Goal: Navigation & Orientation: Find specific page/section

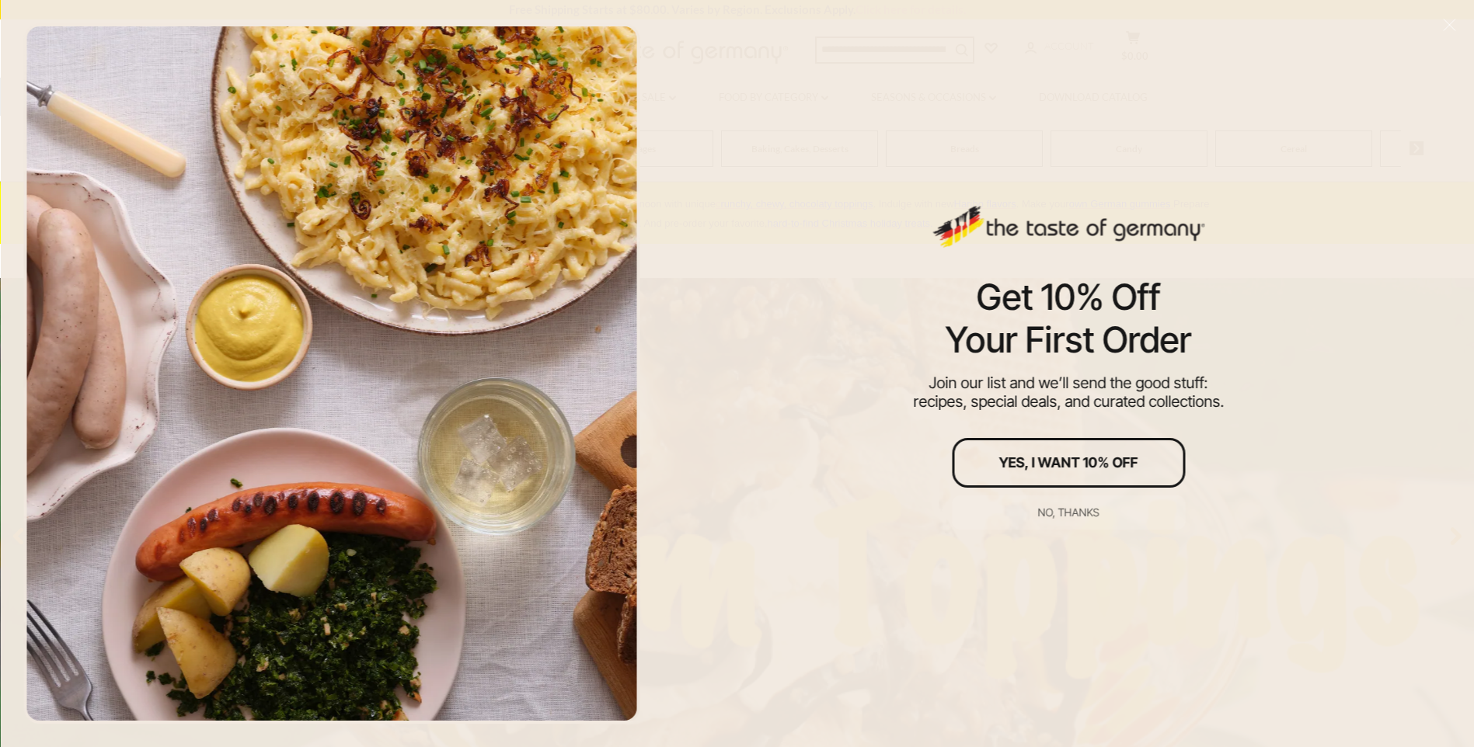
drag, startPoint x: 113, startPoint y: 111, endPoint x: 242, endPoint y: 123, distance: 129.5
click at [113, 112] on div at bounding box center [331, 373] width 617 height 701
click at [1086, 507] on div "No, thanks" at bounding box center [1068, 512] width 61 height 11
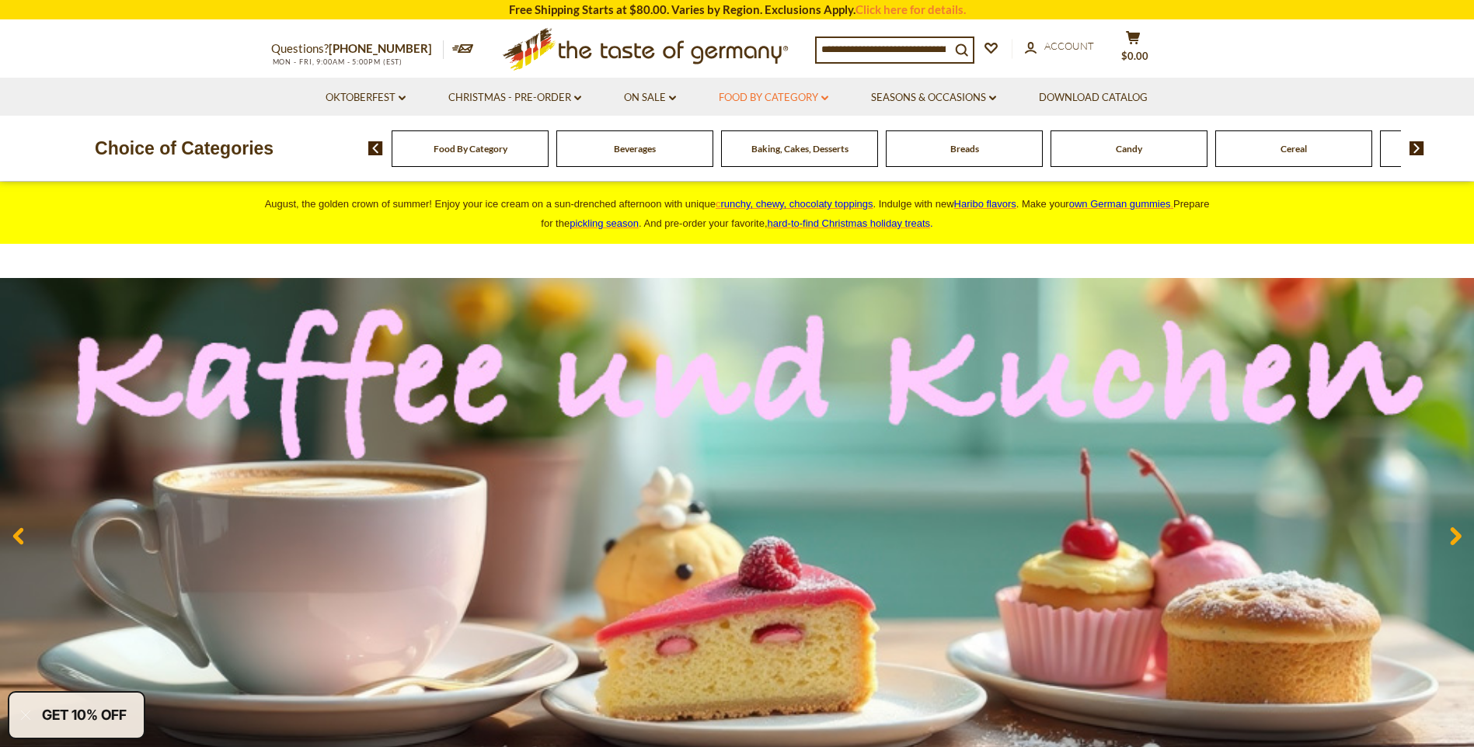
click at [786, 89] on link "Food By Category dropdown_arrow" at bounding box center [774, 97] width 110 height 17
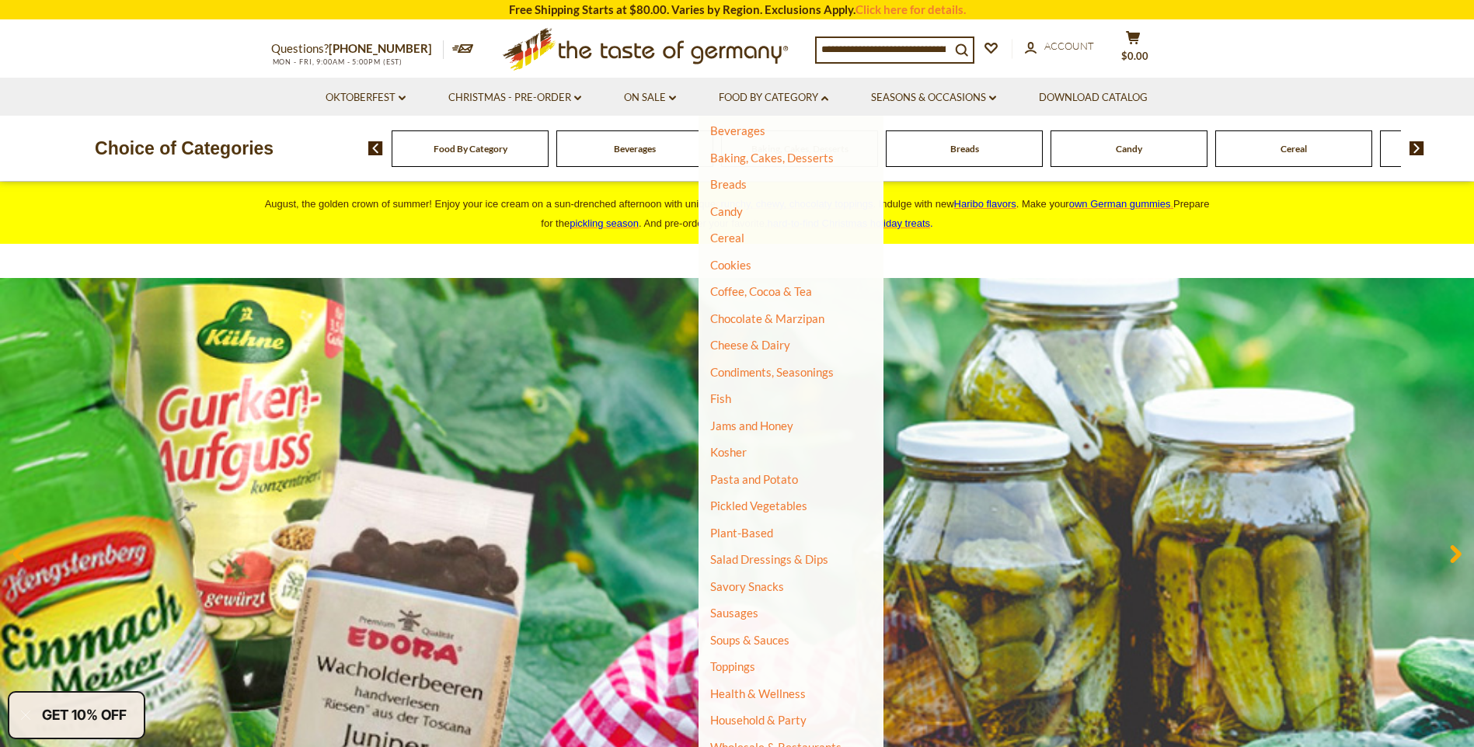
scroll to position [90, 0]
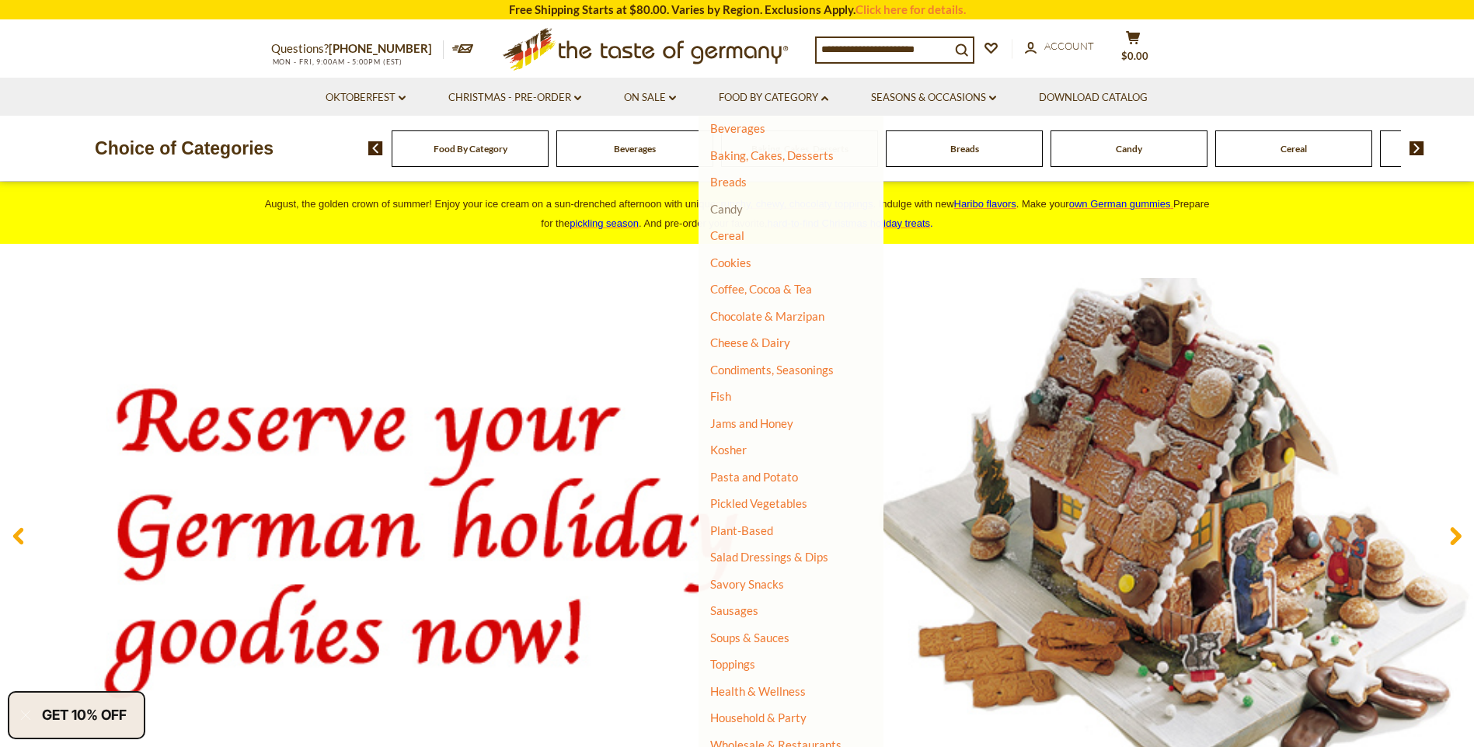
click at [725, 205] on link "Candy" at bounding box center [726, 209] width 33 height 14
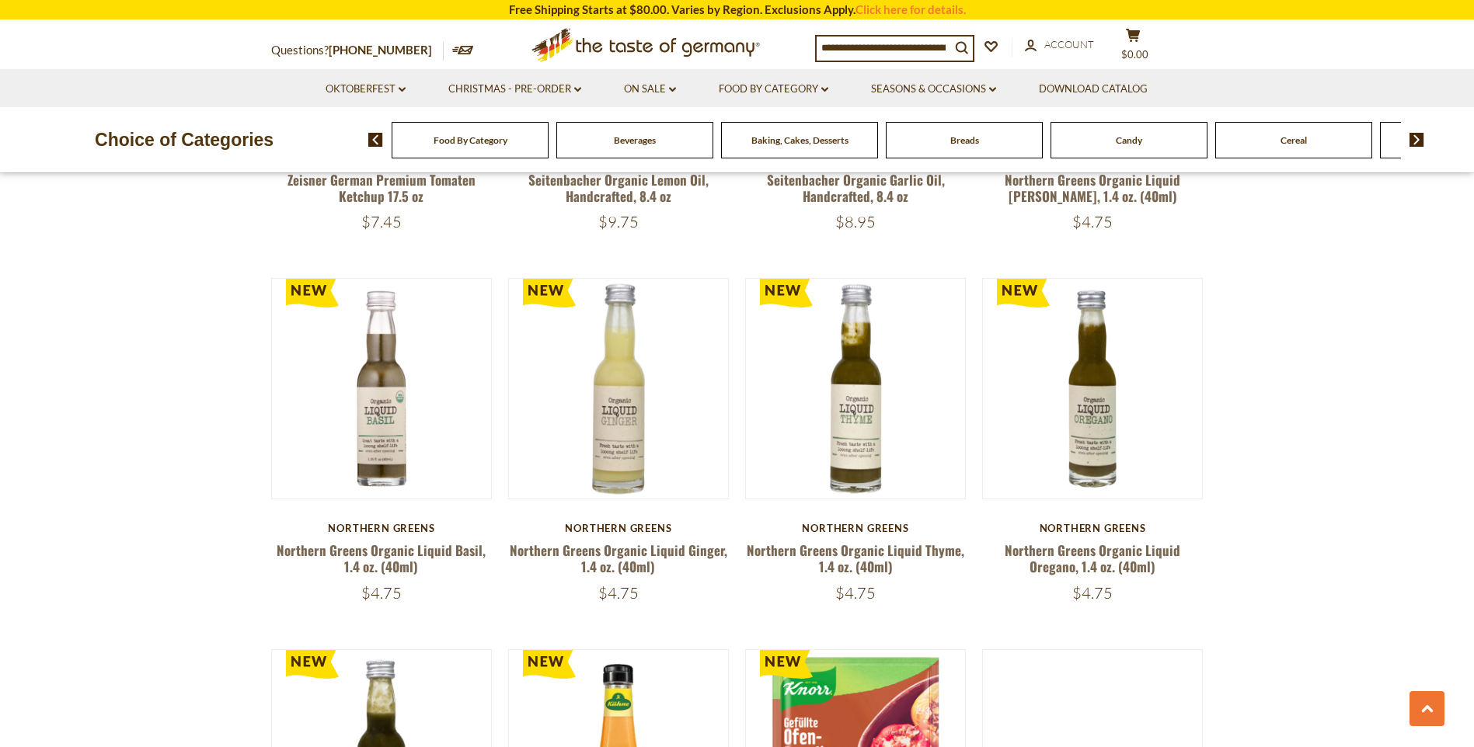
scroll to position [3496, 0]
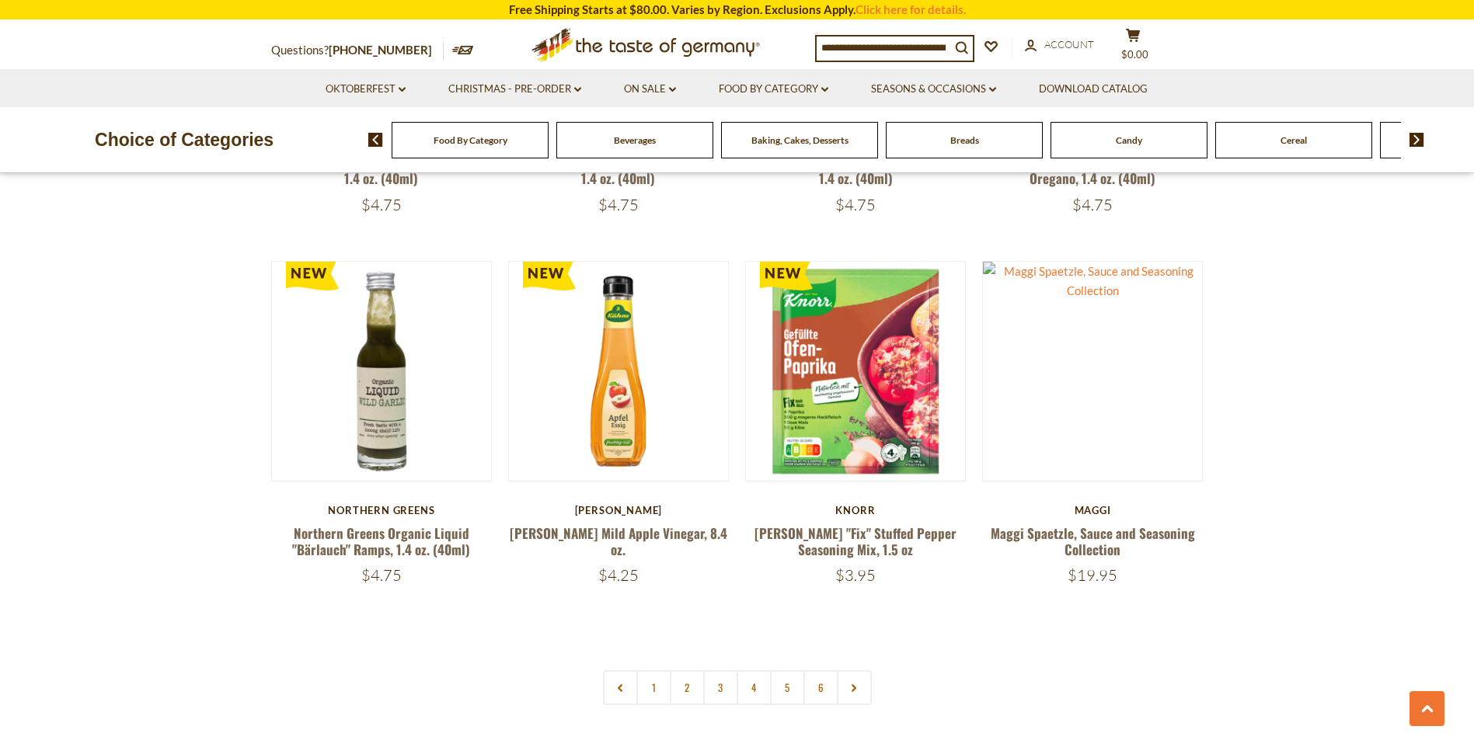
click at [884, 52] on input at bounding box center [884, 48] width 134 height 22
type input "*****"
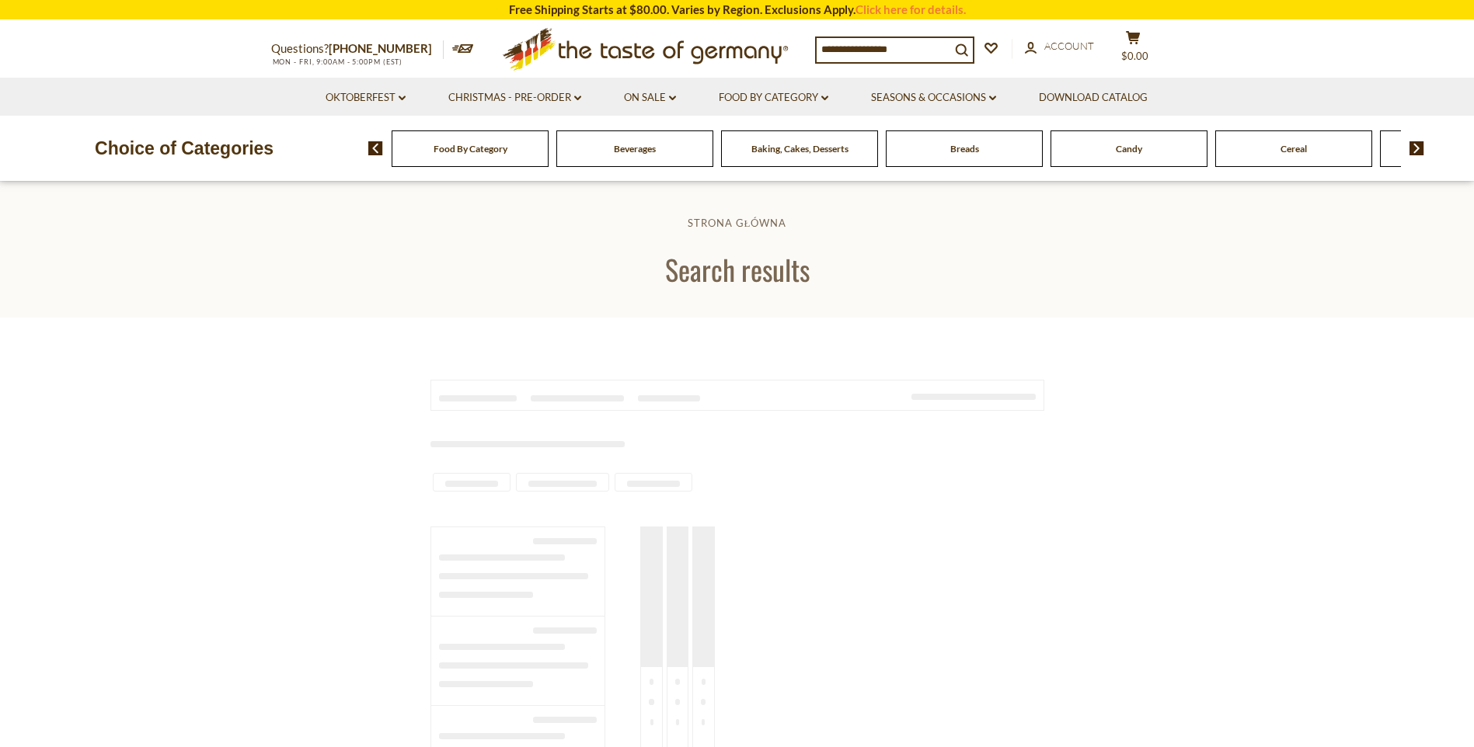
type input "*****"
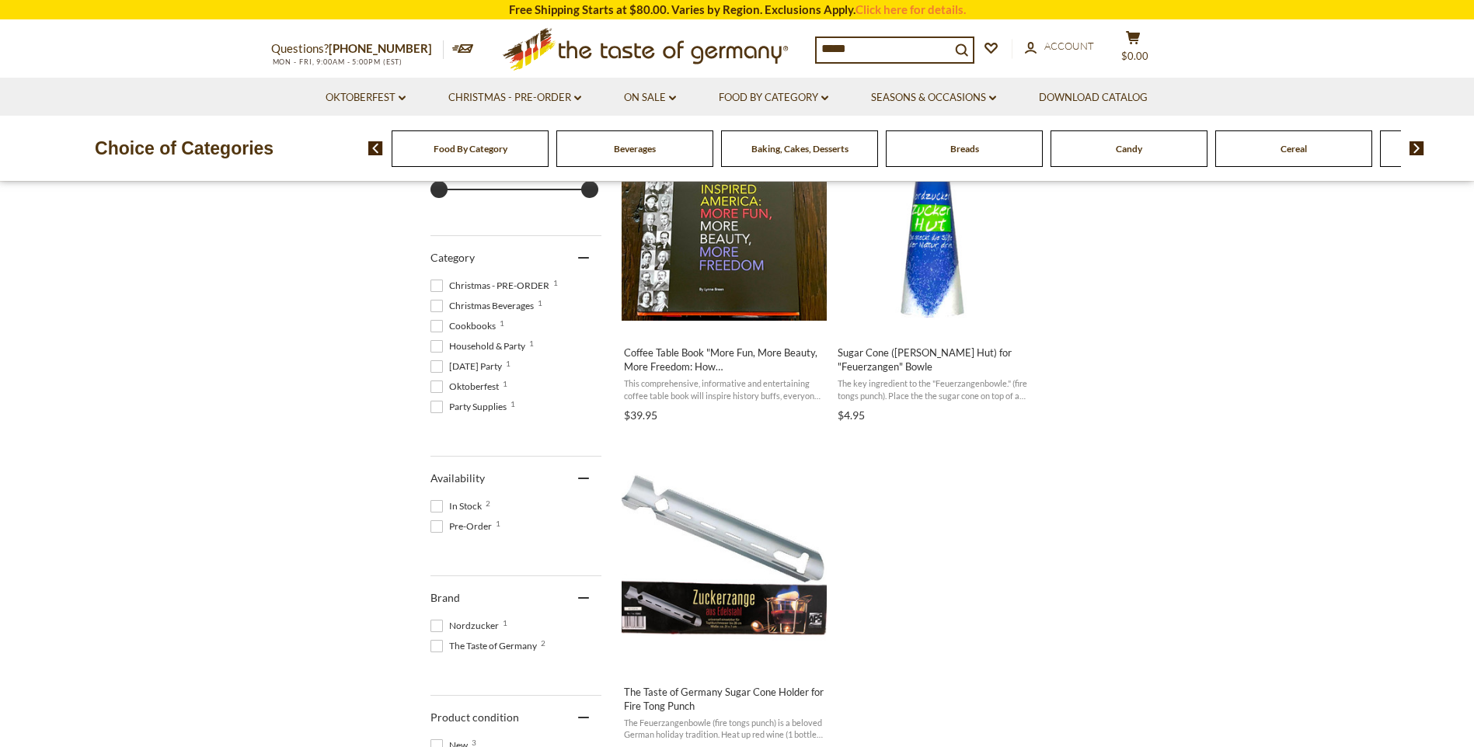
scroll to position [388, 0]
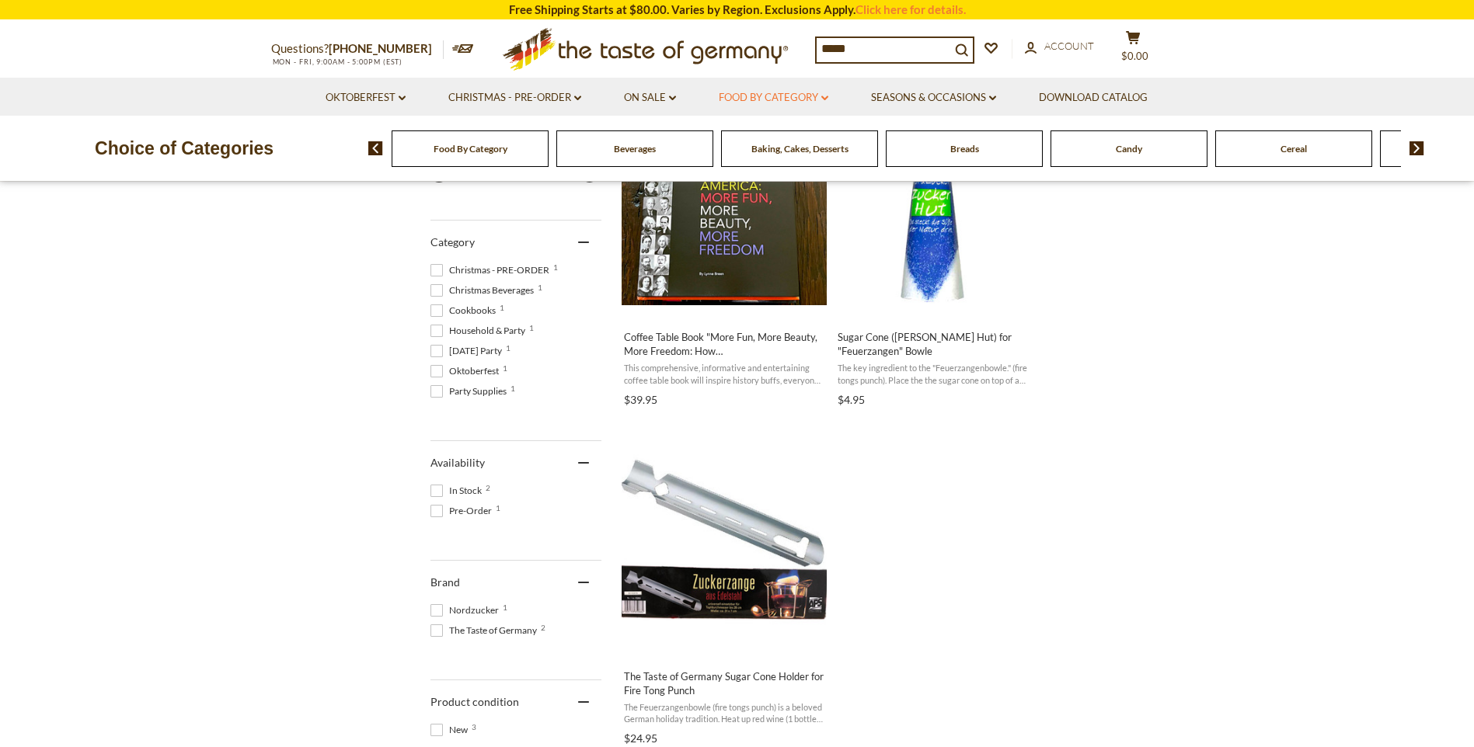
click at [818, 93] on link "Food By Category dropdown_arrow" at bounding box center [774, 97] width 110 height 17
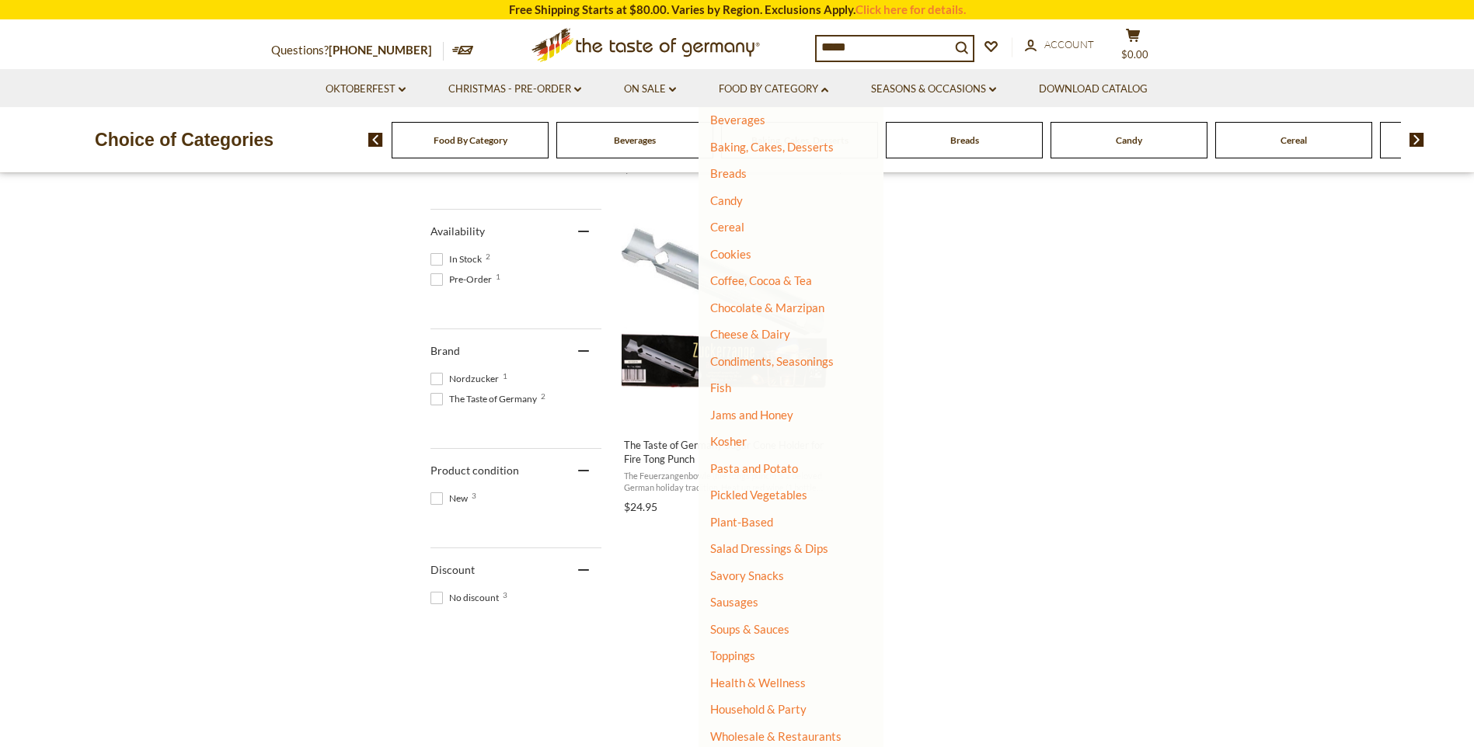
scroll to position [622, 0]
click at [786, 363] on link "Condiments, Seasonings" at bounding box center [772, 361] width 124 height 14
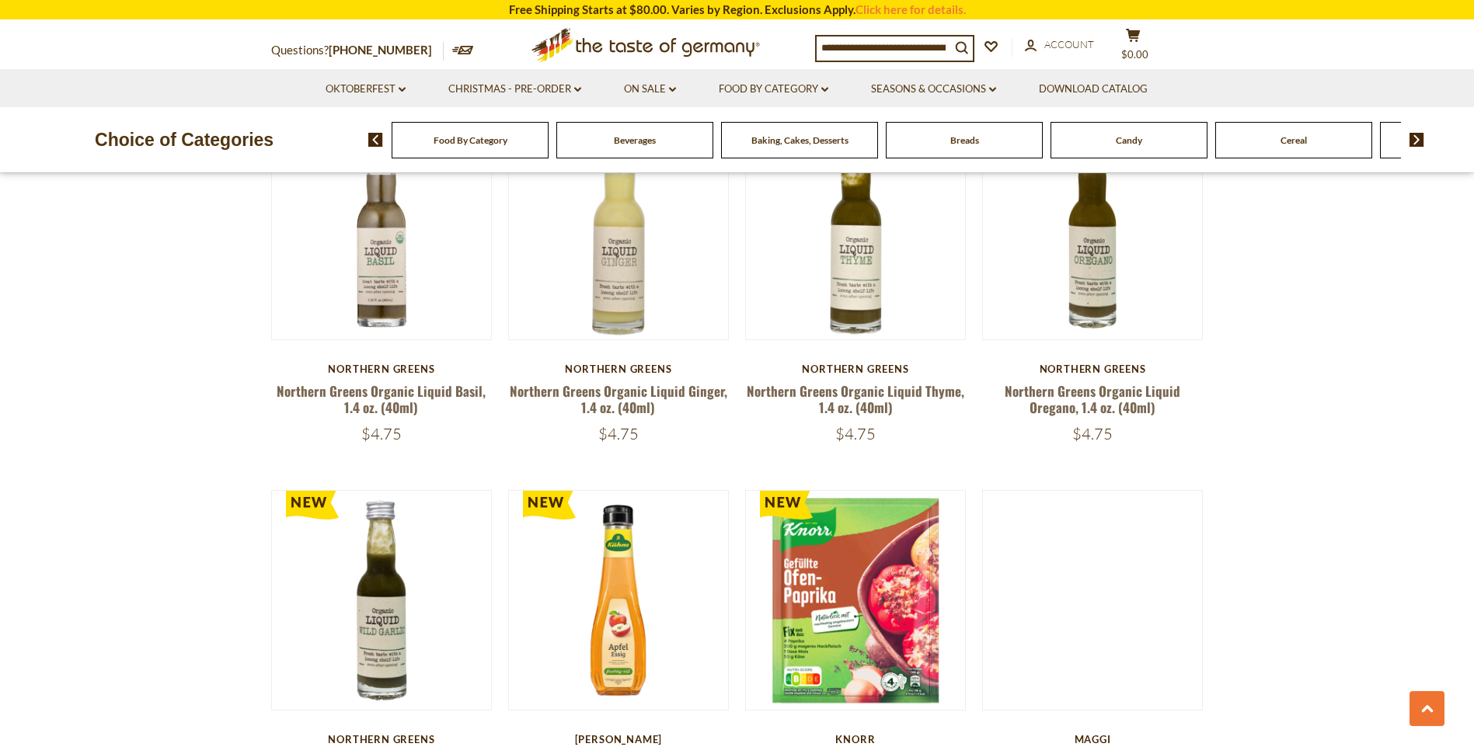
scroll to position [3574, 0]
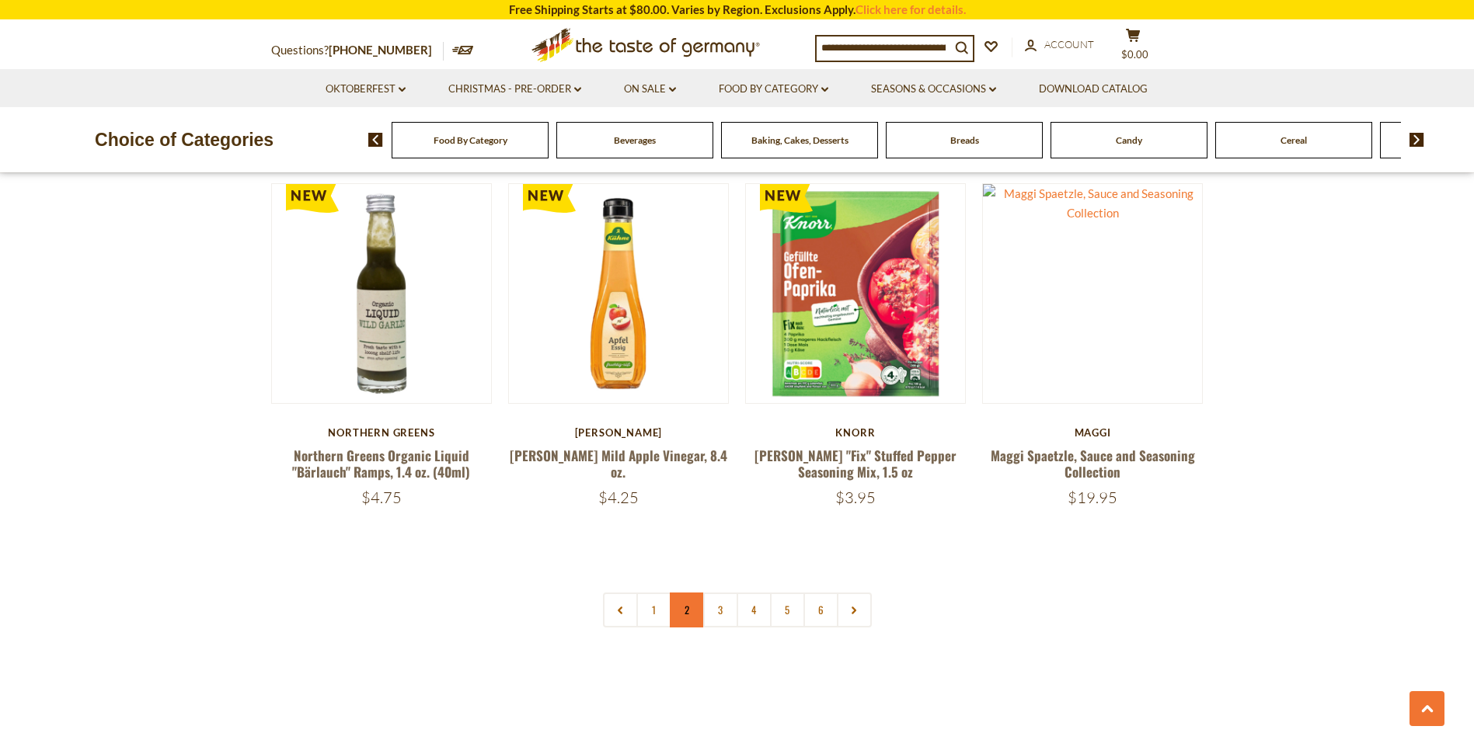
click at [688, 593] on link "2" at bounding box center [687, 610] width 35 height 35
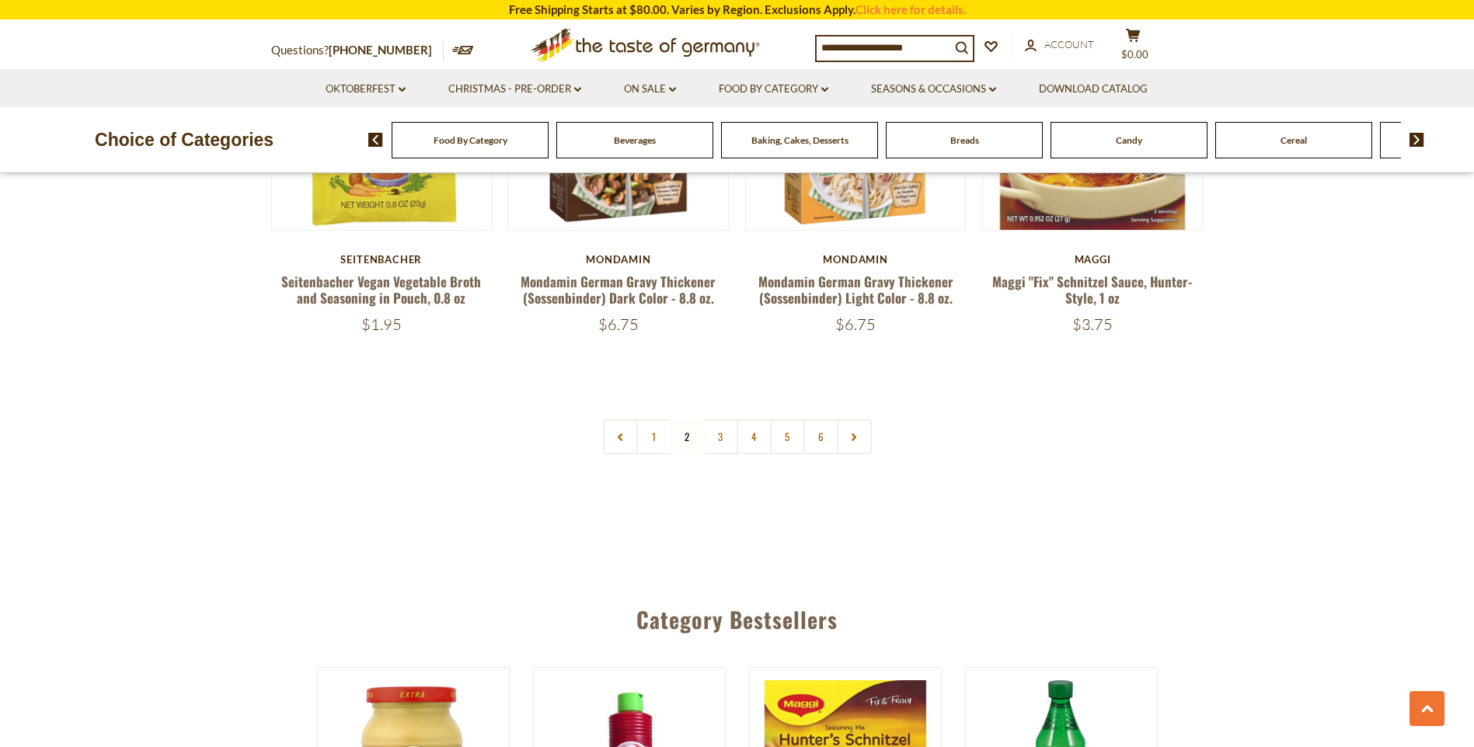
scroll to position [3760, 0]
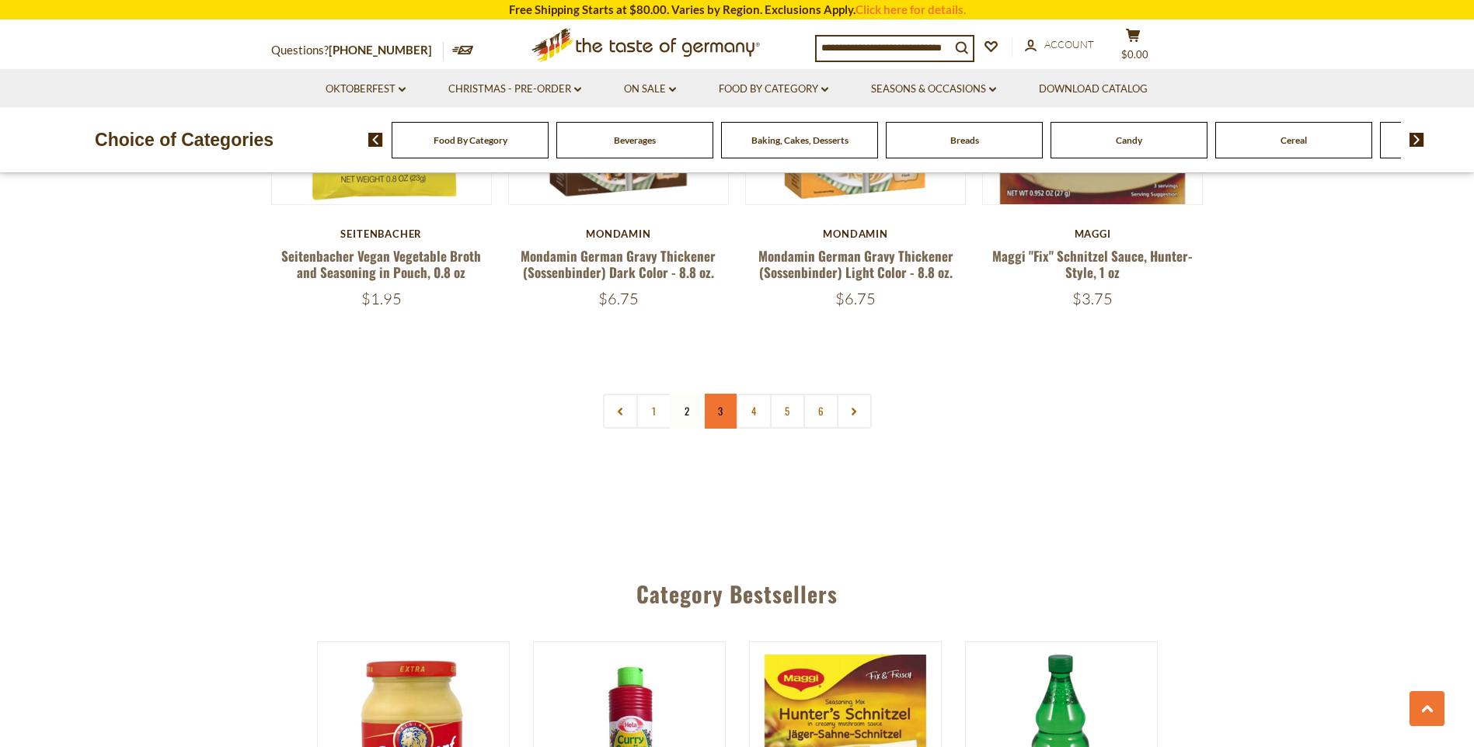
click at [720, 394] on link "3" at bounding box center [720, 411] width 35 height 35
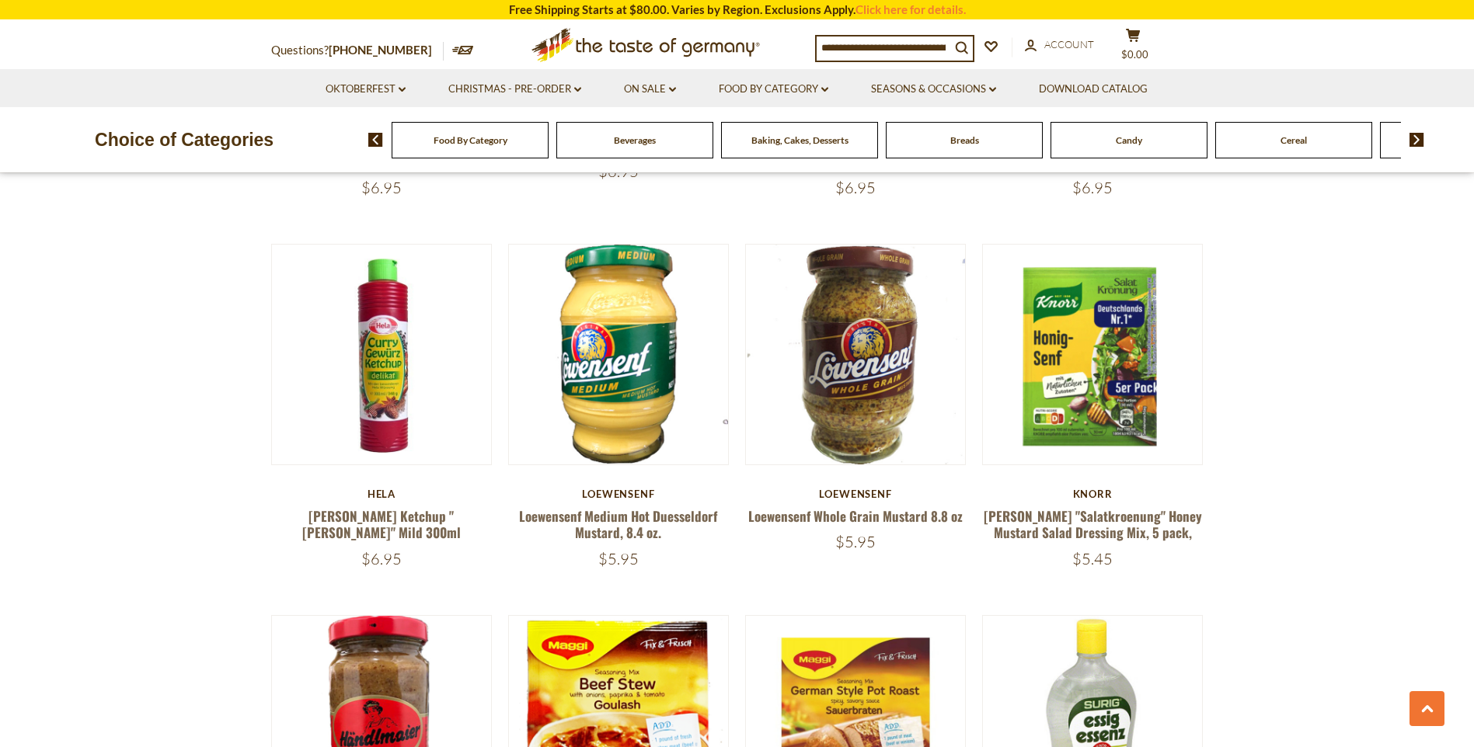
scroll to position [2750, 0]
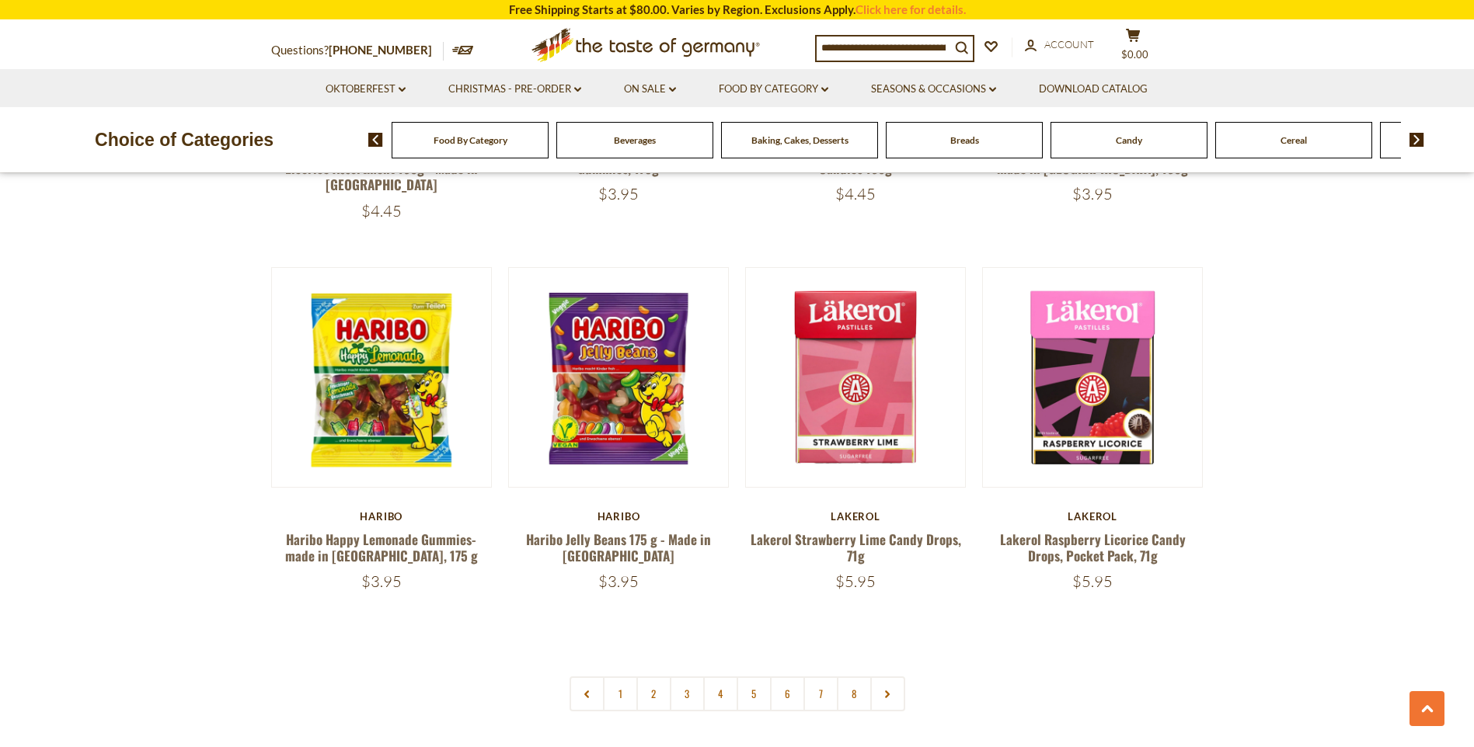
scroll to position [3807, 0]
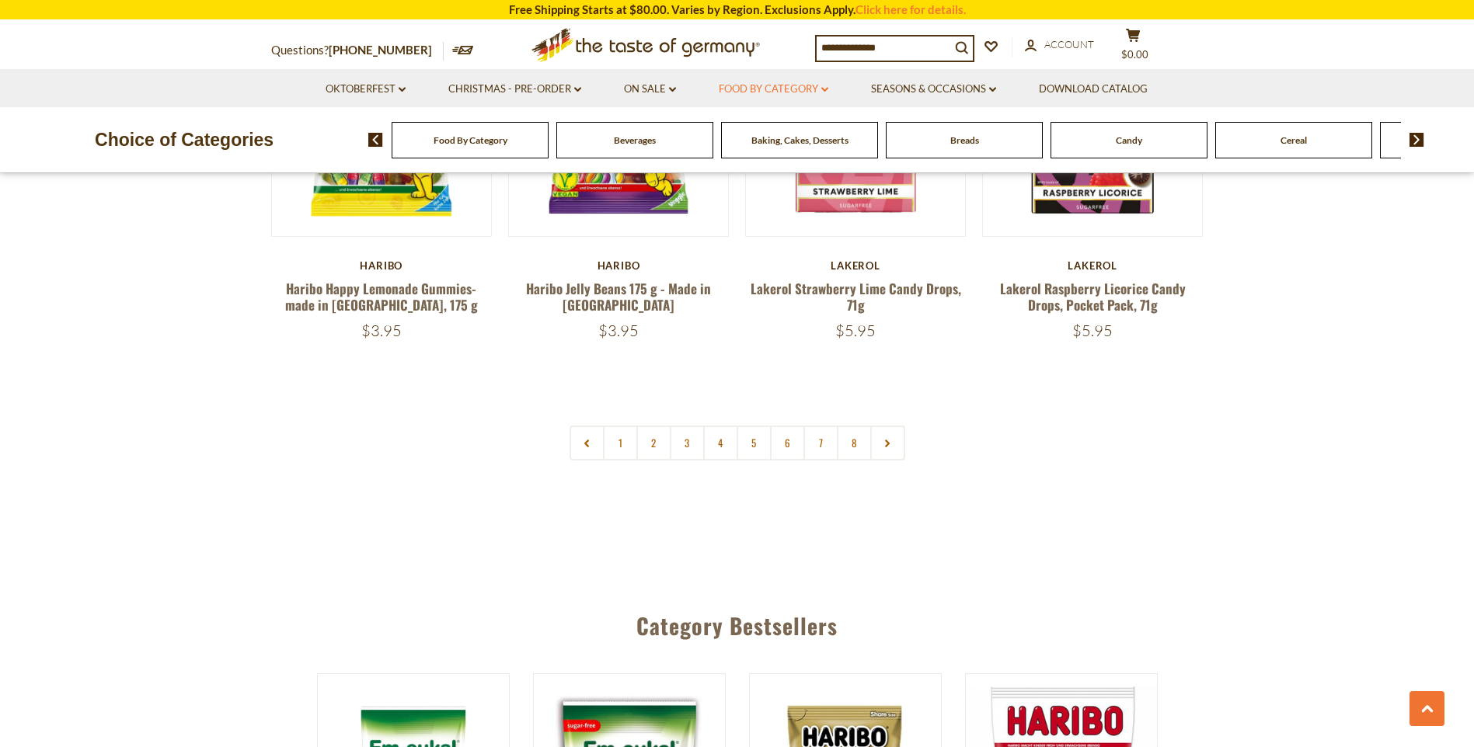
click at [828, 87] on icon "dropdown_arrow" at bounding box center [824, 89] width 7 height 5
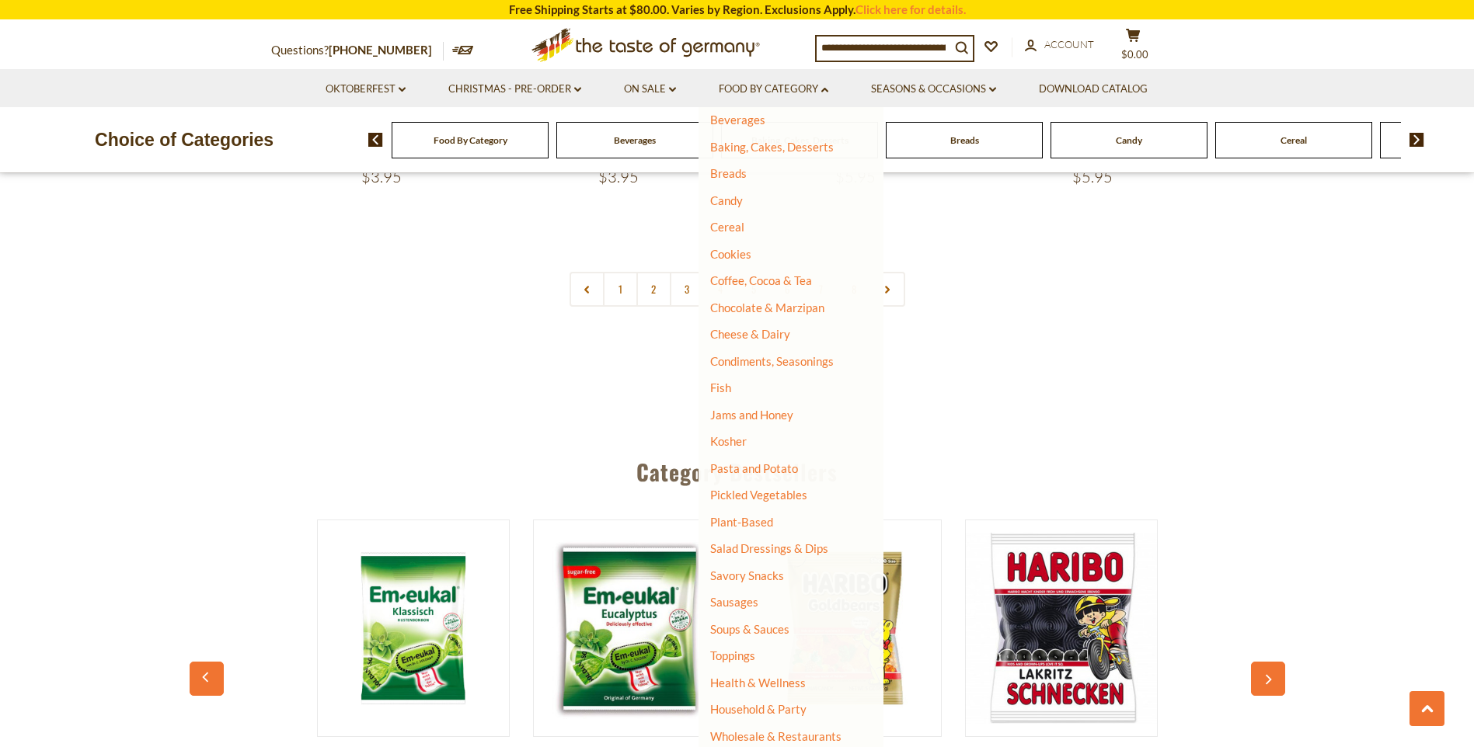
scroll to position [3963, 0]
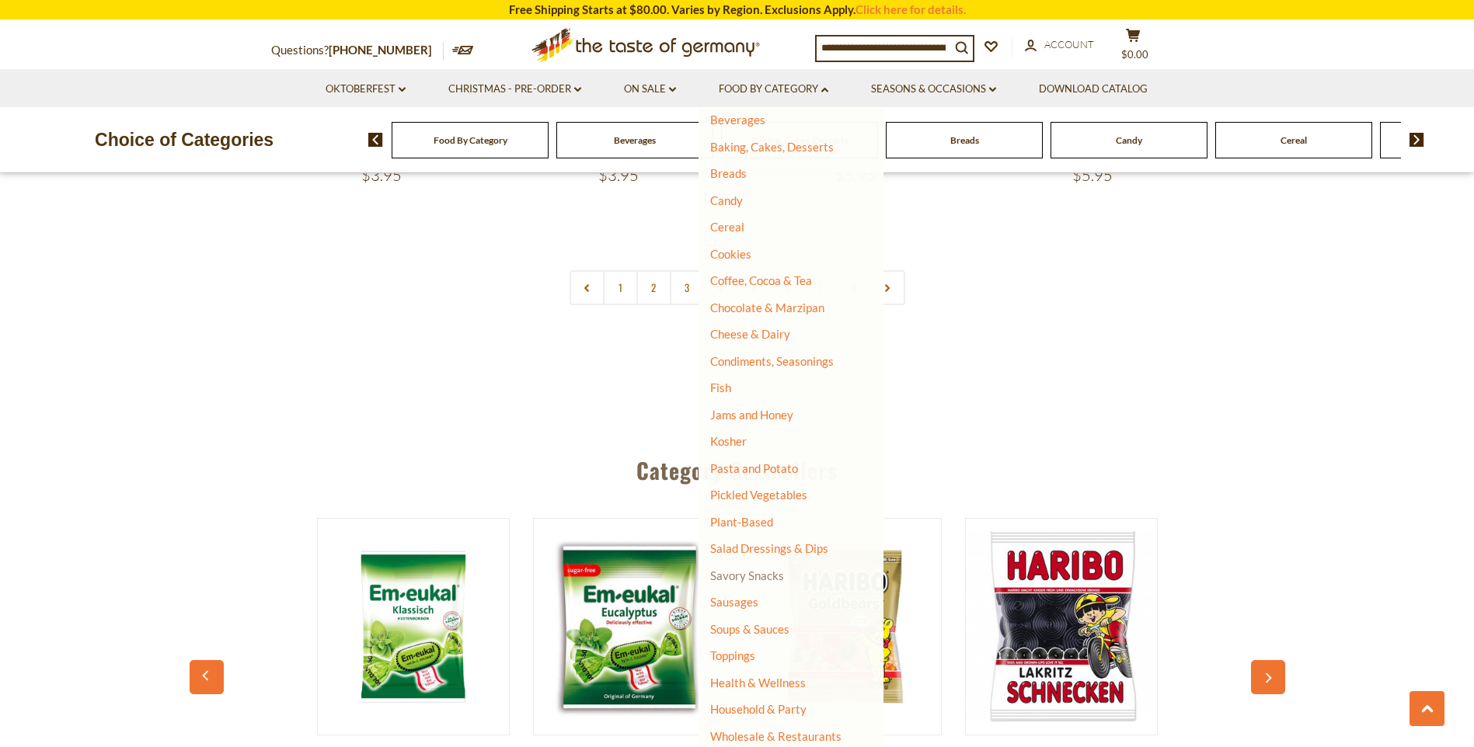
click at [751, 578] on link "Savory Snacks" at bounding box center [747, 576] width 74 height 14
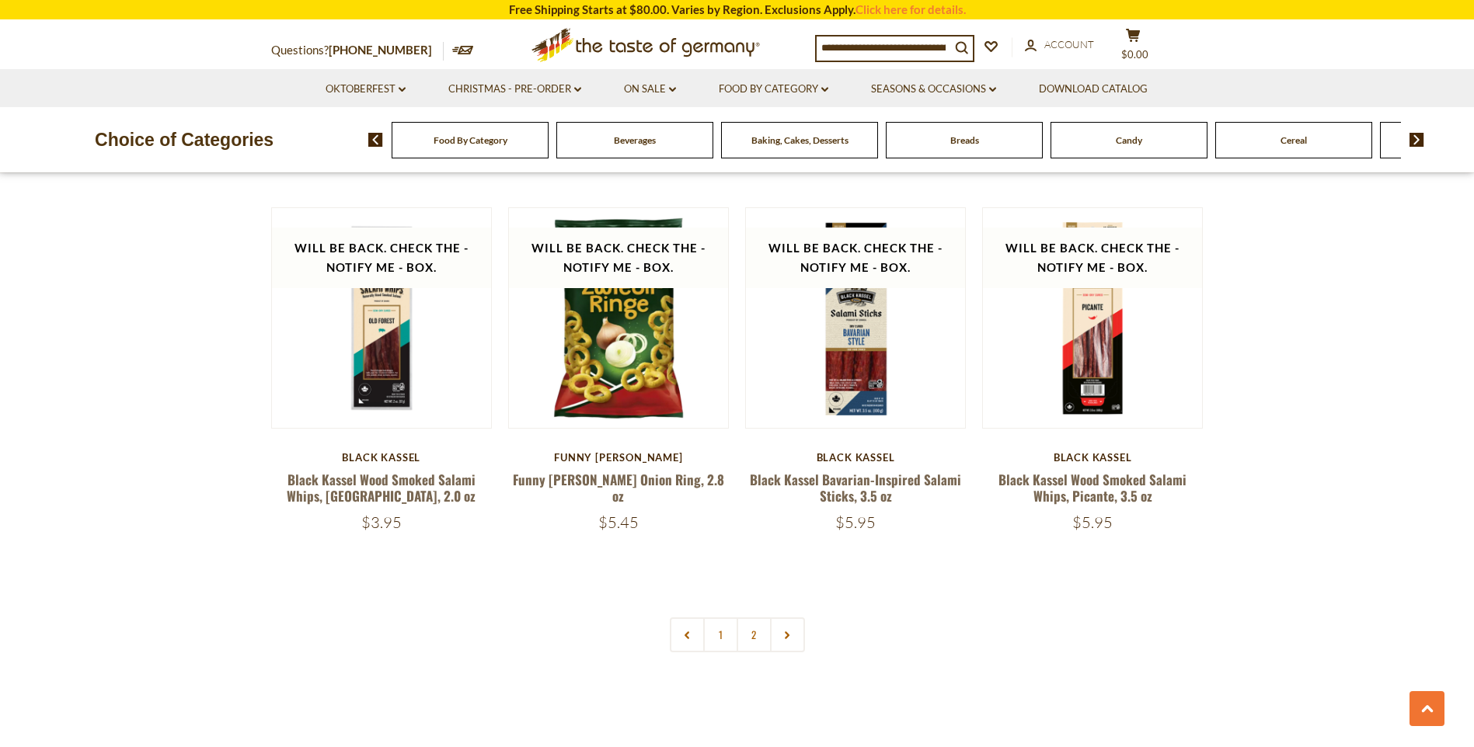
scroll to position [3419, 0]
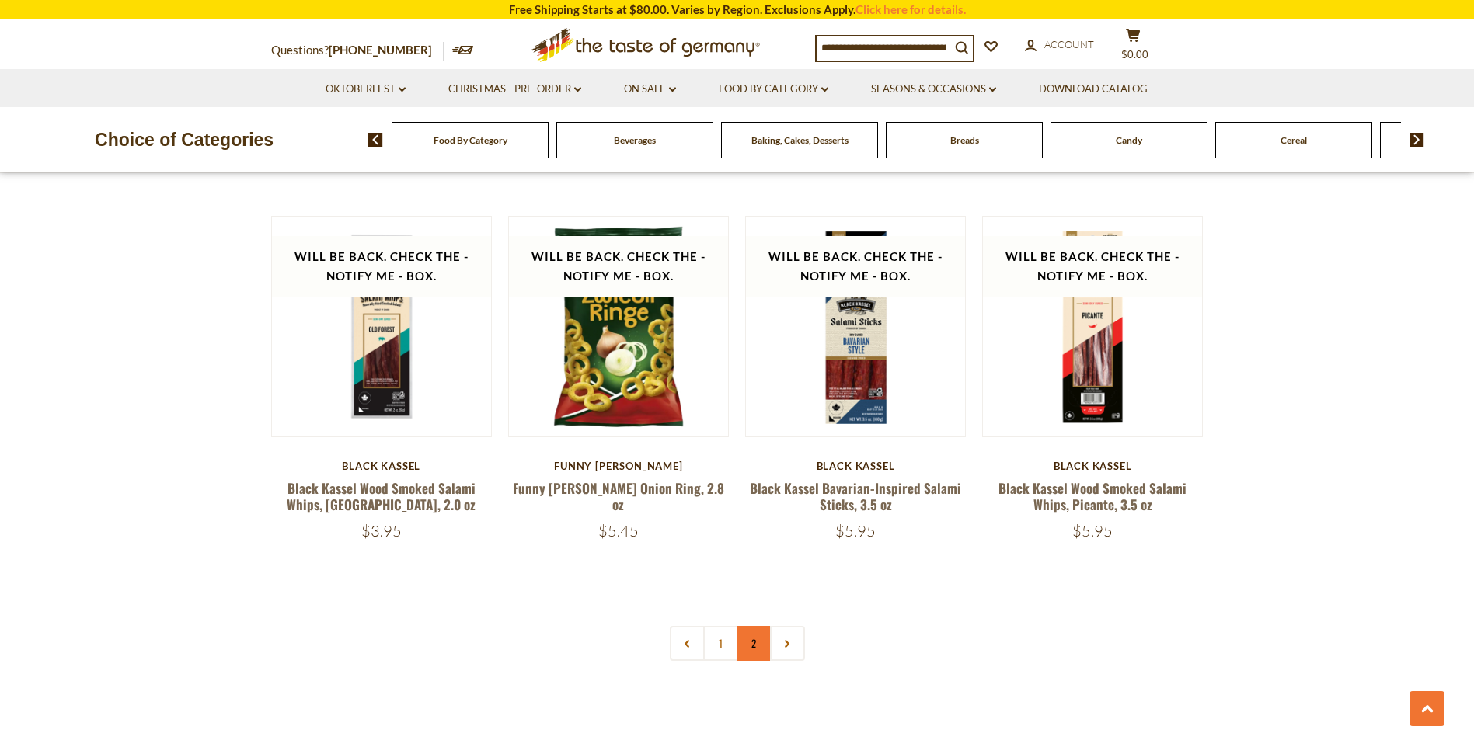
click at [756, 626] on link "2" at bounding box center [754, 643] width 35 height 35
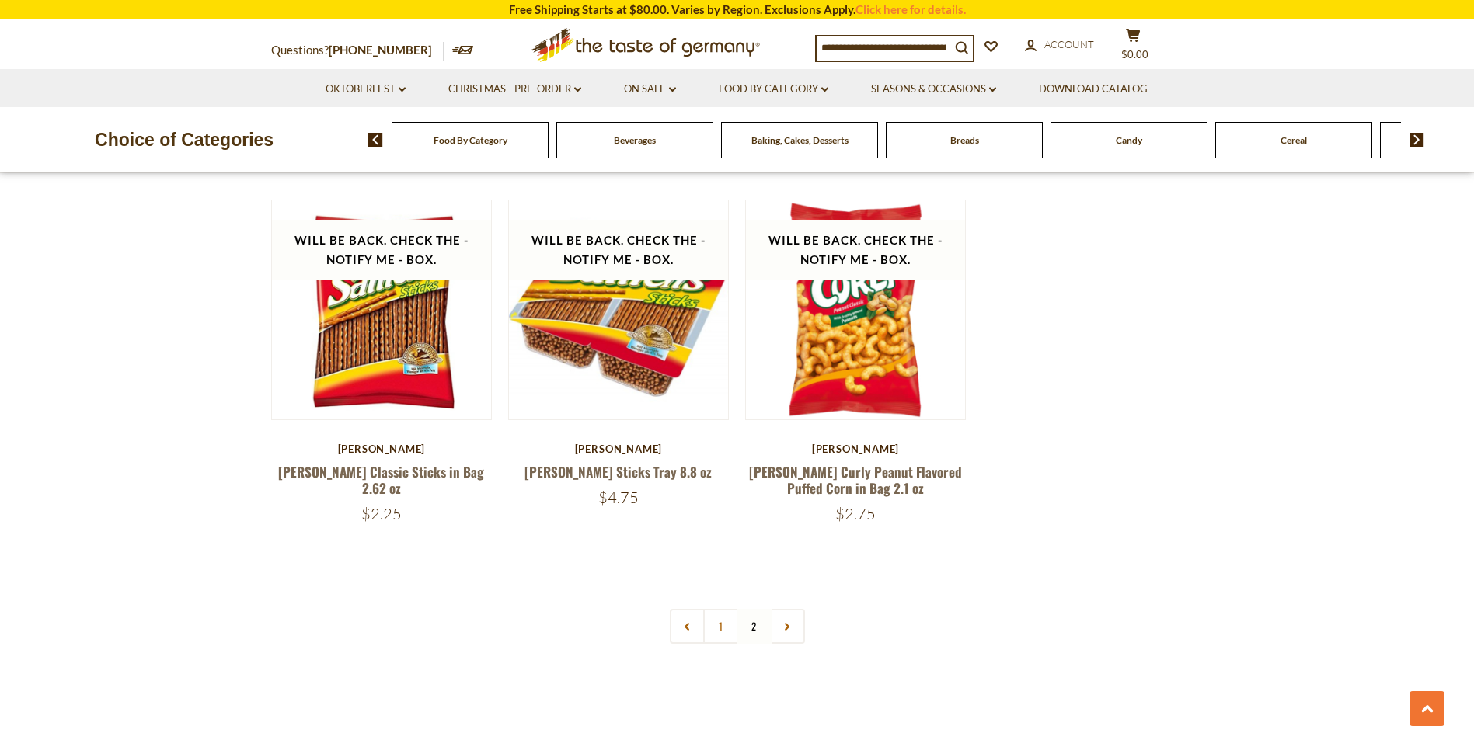
scroll to position [1273, 0]
